Goal: Use online tool/utility: Use online tool/utility

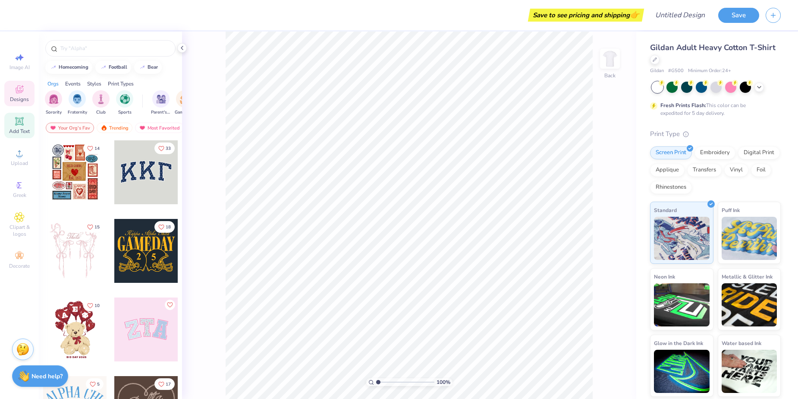
click at [24, 127] on div "Add Text" at bounding box center [19, 125] width 30 height 25
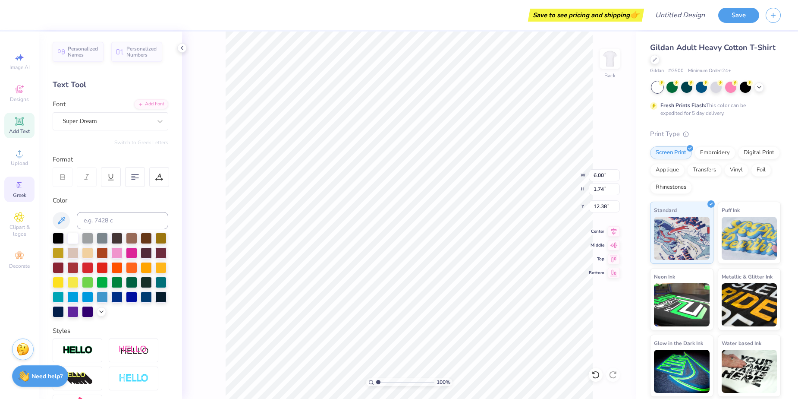
click at [28, 190] on div "Greek" at bounding box center [19, 188] width 30 height 25
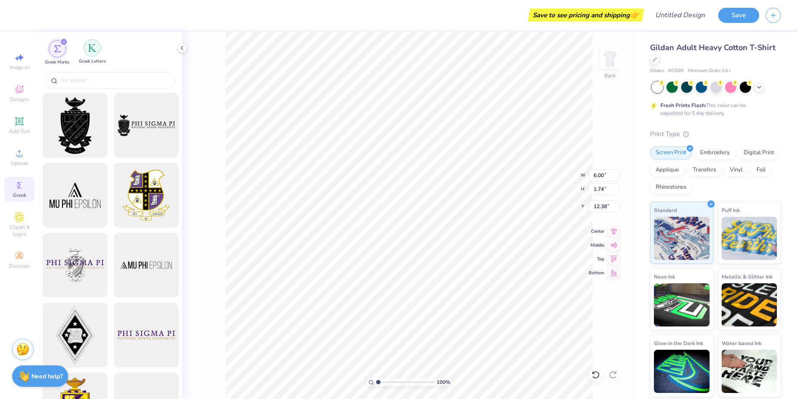
click at [95, 43] on div "filter for Greek Letters" at bounding box center [92, 47] width 17 height 17
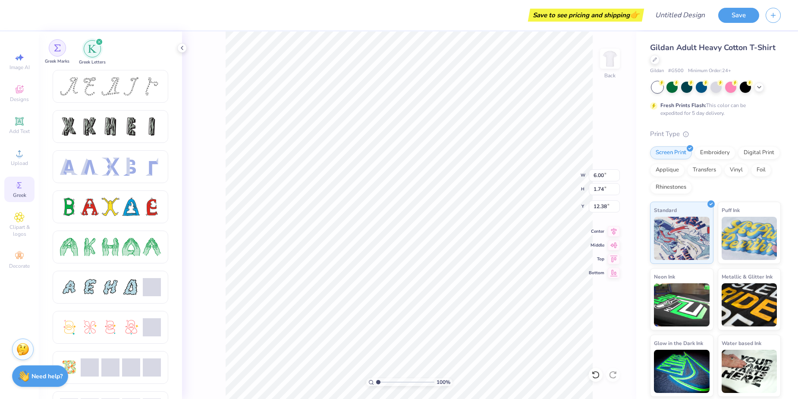
click at [65, 48] on div "filter for Greek Marks" at bounding box center [57, 47] width 17 height 17
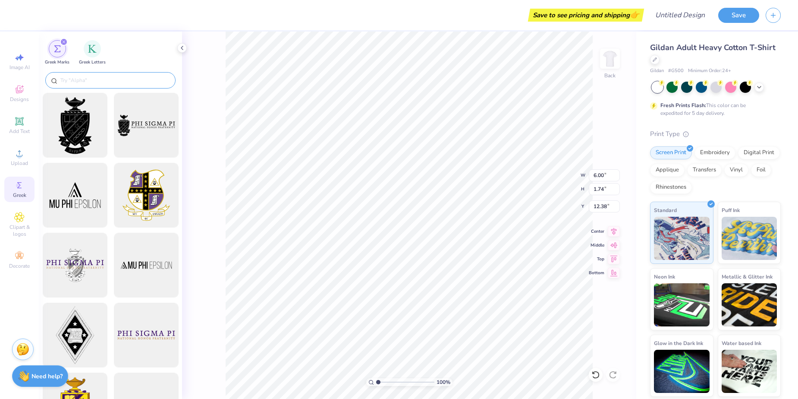
click at [83, 80] on input "text" at bounding box center [115, 80] width 110 height 9
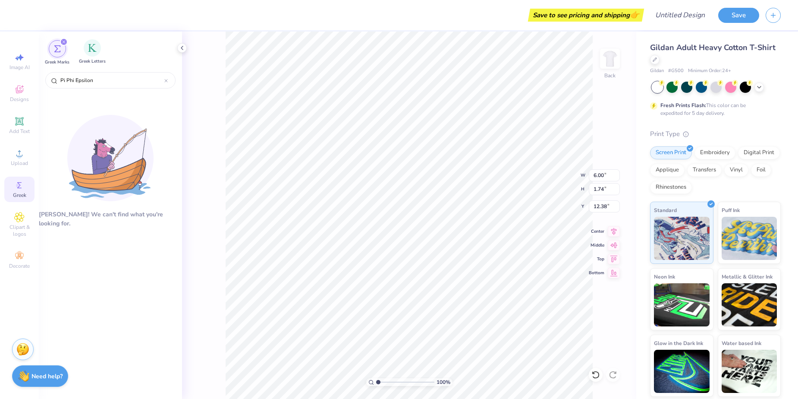
type input "Pi Phi Epsilon"
click at [98, 41] on div "Greek Letters" at bounding box center [92, 51] width 27 height 25
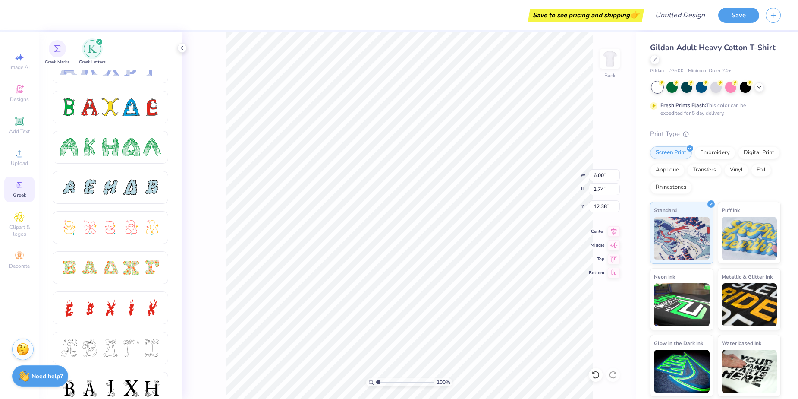
scroll to position [102, 0]
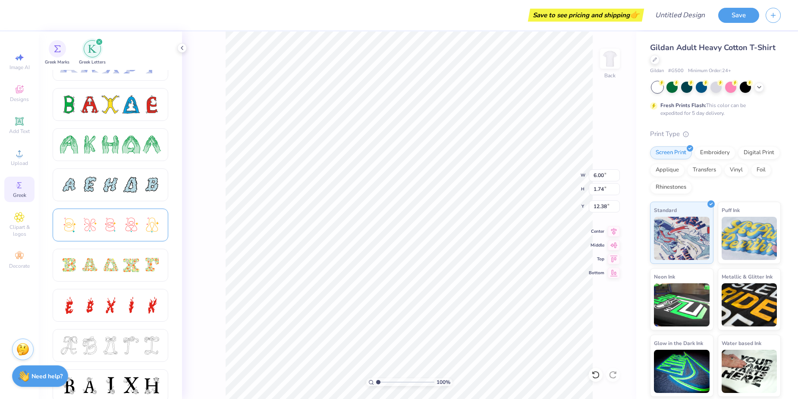
click at [115, 228] on div at bounding box center [110, 225] width 18 height 18
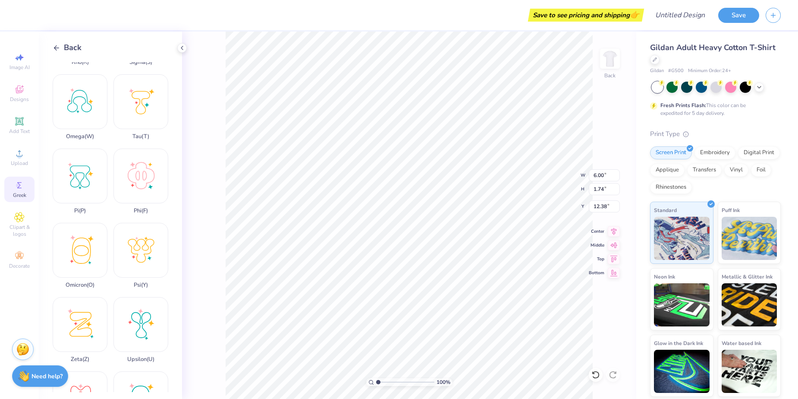
scroll to position [516, 0]
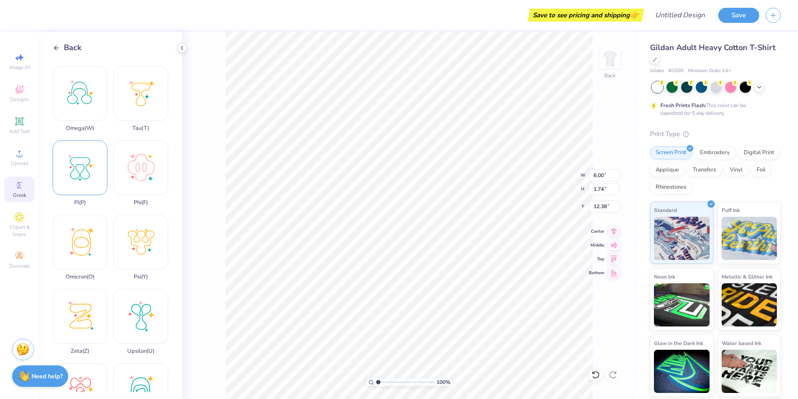
click at [94, 144] on div "Pi ( P )" at bounding box center [80, 173] width 55 height 66
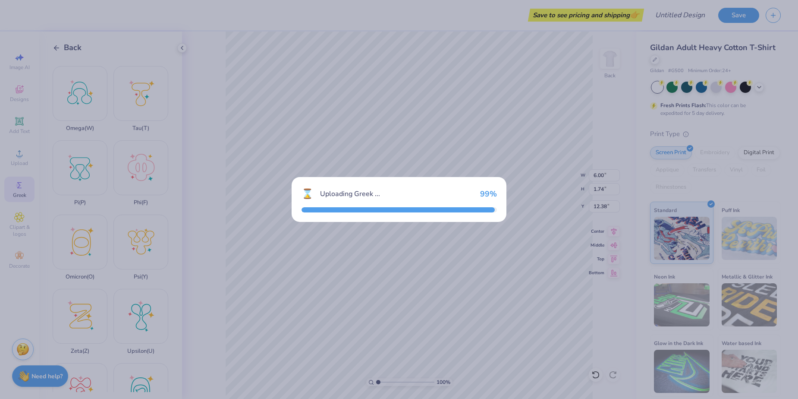
type input "15.00"
type input "15.91"
type input "5.30"
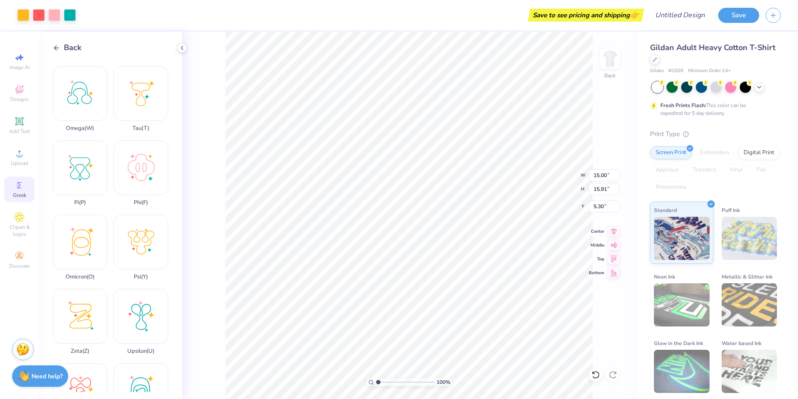
type input "4.67"
type input "4.95"
type input "5.86"
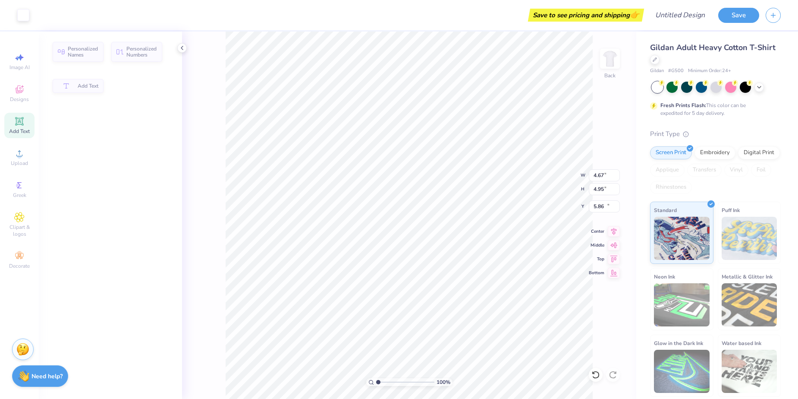
type input "6.00"
type input "1.74"
type input "12.38"
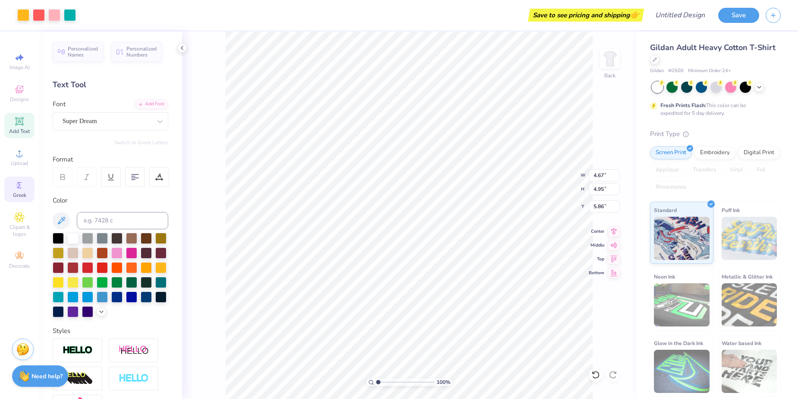
click at [19, 192] on span "Greek" at bounding box center [19, 195] width 13 height 7
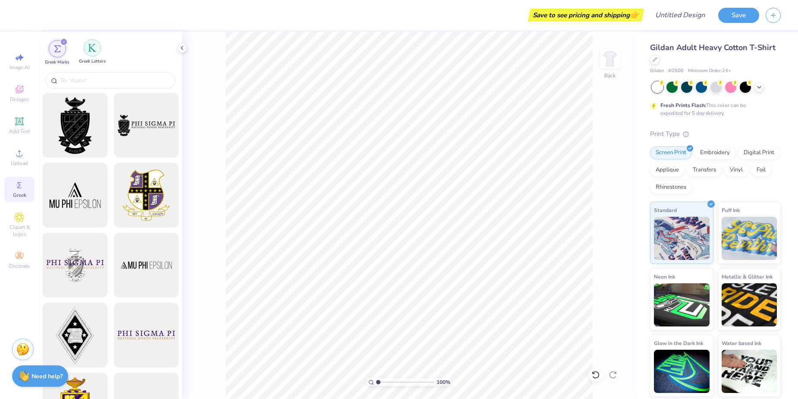
click at [88, 55] on div "filter for Greek Letters" at bounding box center [92, 47] width 17 height 17
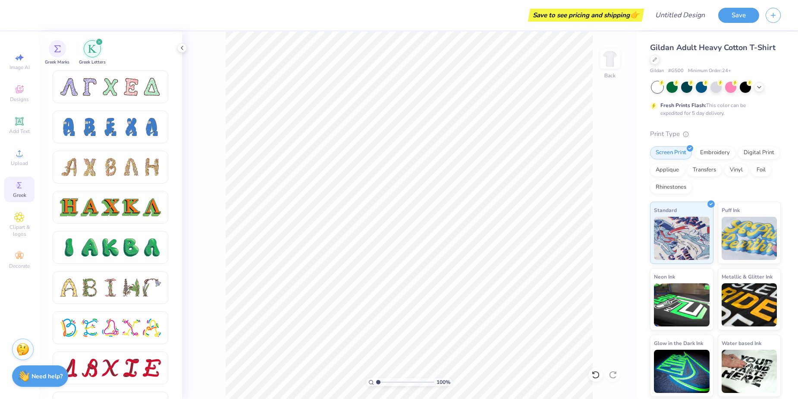
scroll to position [845, 0]
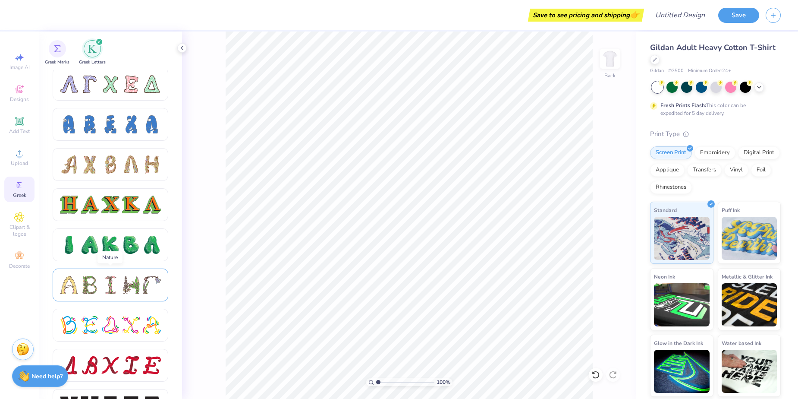
click at [124, 286] on div at bounding box center [131, 285] width 18 height 18
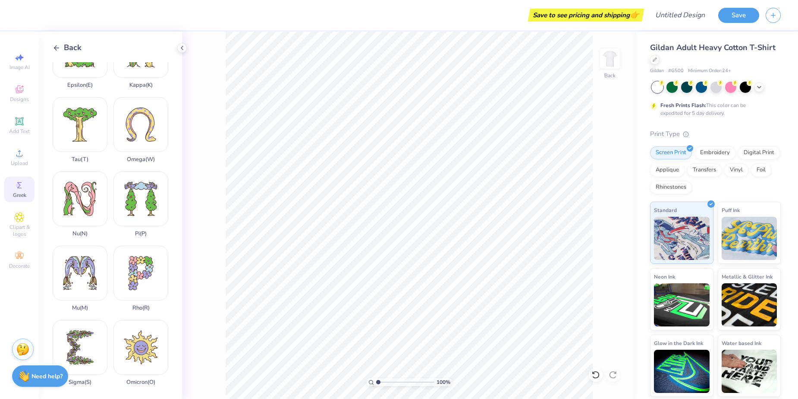
scroll to position [334, 0]
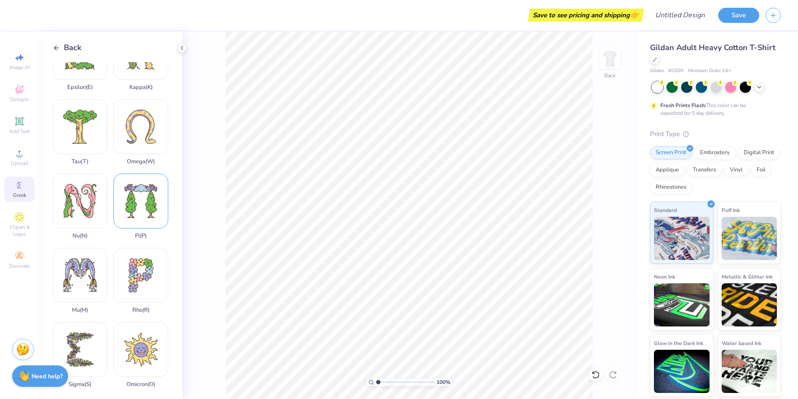
click at [148, 181] on div "Pi ( P )" at bounding box center [140, 206] width 55 height 66
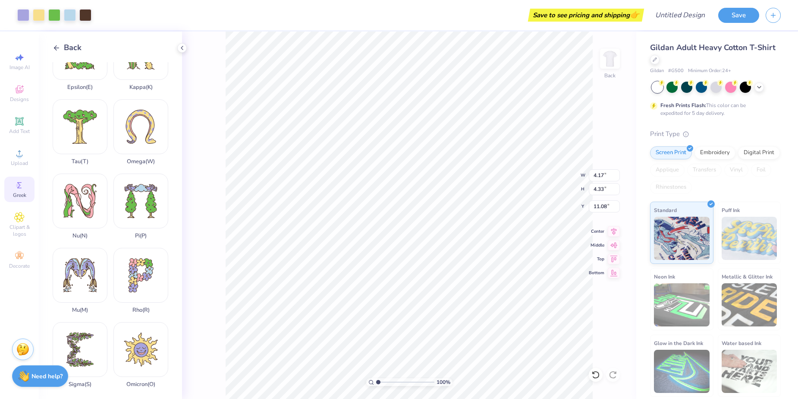
type input "4.68"
drag, startPoint x: 184, startPoint y: 228, endPoint x: 184, endPoint y: 239, distance: 10.4
click at [184, 239] on div "100 % Back W 4.17 4.17 " H 4.33 4.33 " Y 4.68 4.68 " Center Middle Top Bottom" at bounding box center [409, 214] width 454 height 367
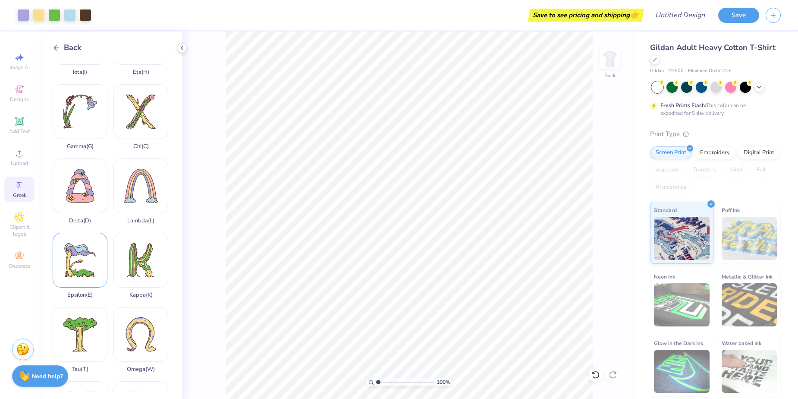
scroll to position [122, 0]
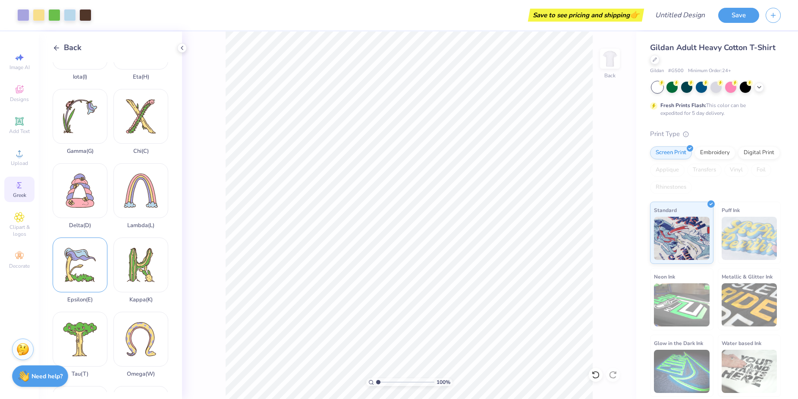
click at [75, 247] on div "Epsilon ( E )" at bounding box center [80, 270] width 55 height 66
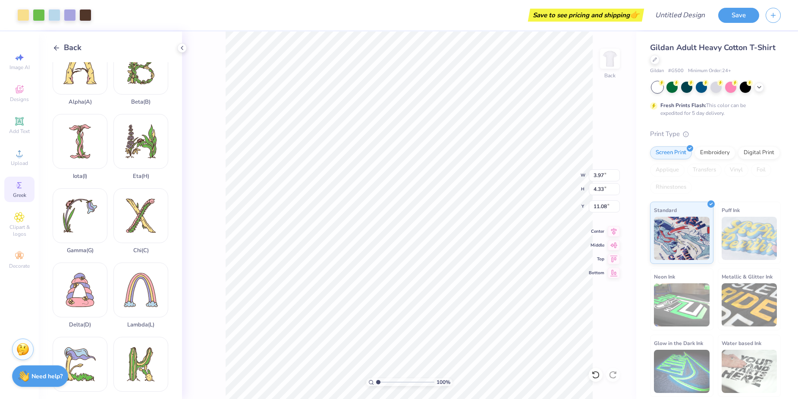
scroll to position [0, 0]
